Goal: Information Seeking & Learning: Learn about a topic

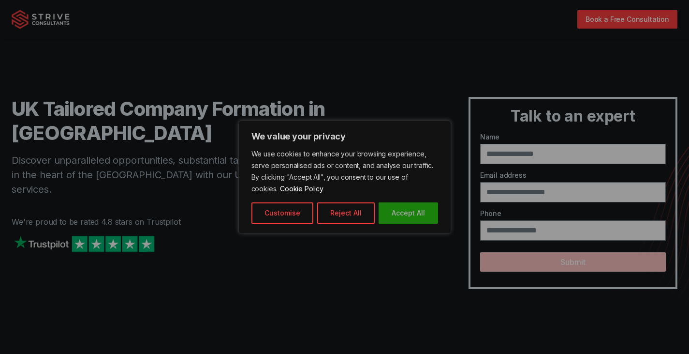
click at [409, 213] on button "Accept All" at bounding box center [409, 212] width 60 height 21
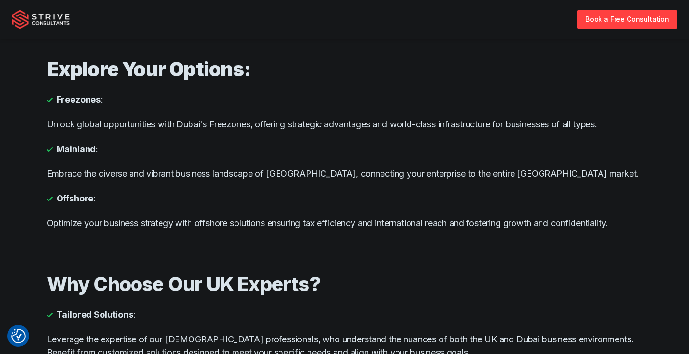
scroll to position [632, 0]
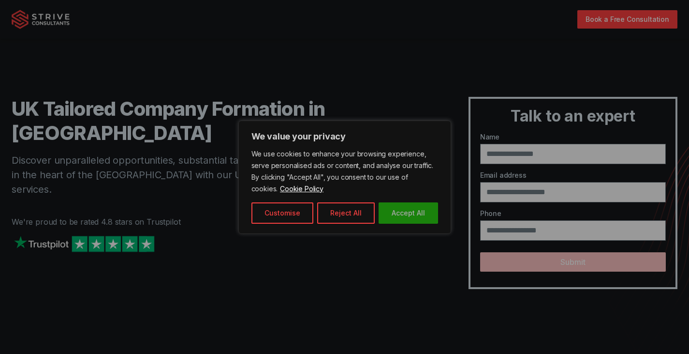
click at [411, 209] on button "Accept All" at bounding box center [409, 212] width 60 height 21
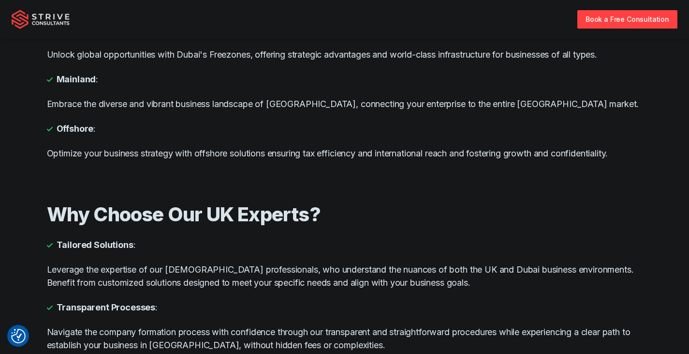
scroll to position [700, 0]
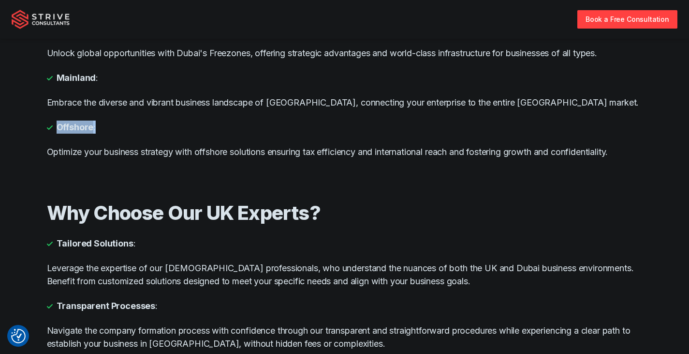
drag, startPoint x: 53, startPoint y: 127, endPoint x: 95, endPoint y: 129, distance: 41.6
click at [95, 129] on li "Offshore :" at bounding box center [345, 126] width 596 height 13
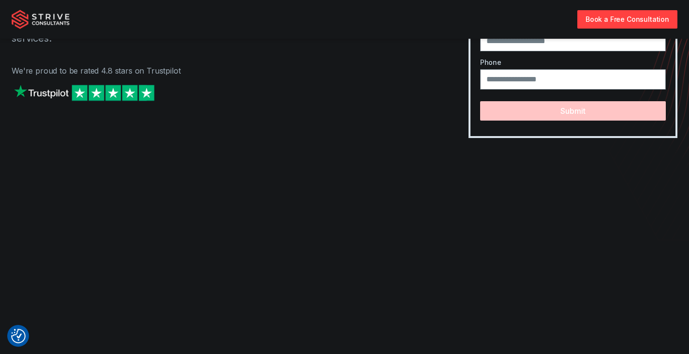
scroll to position [0, 0]
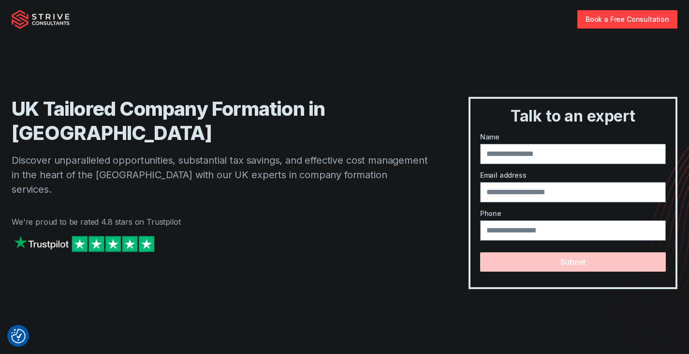
click at [44, 17] on img at bounding box center [41, 19] width 58 height 19
click at [20, 21] on img at bounding box center [41, 19] width 58 height 19
